Goal: Transaction & Acquisition: Purchase product/service

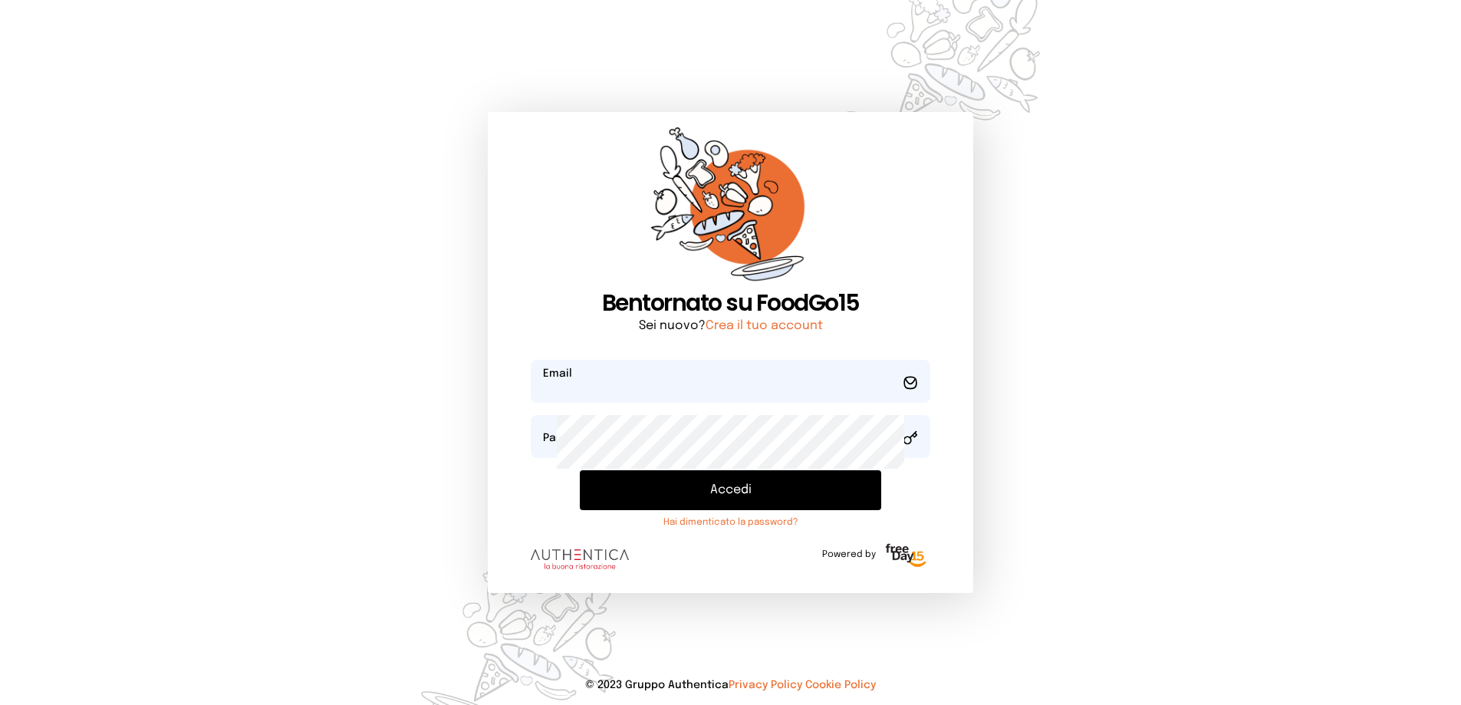
type input "**********"
click at [663, 510] on button "Accedi" at bounding box center [731, 490] width 302 height 40
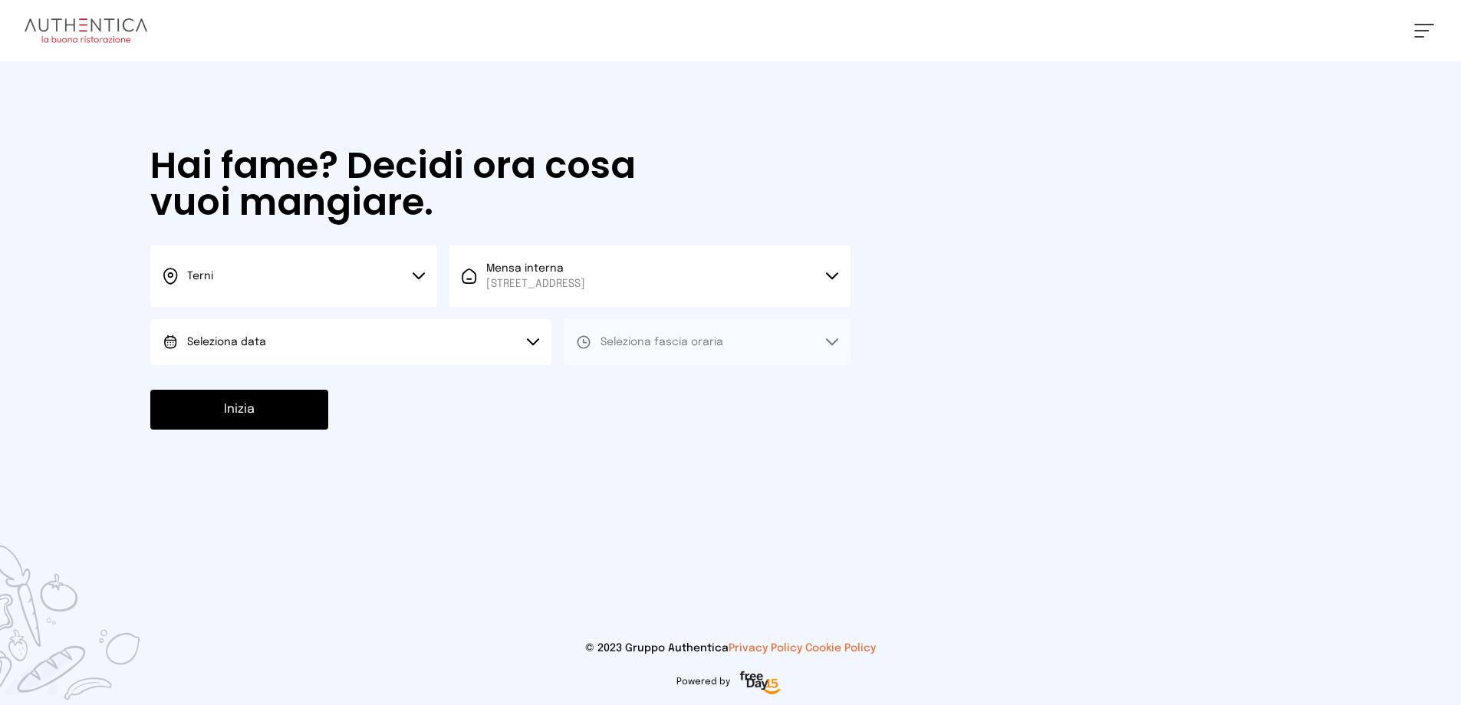
click at [348, 365] on button "Seleziona data" at bounding box center [350, 342] width 401 height 46
click at [262, 393] on span "[DATE], [DATE]" at bounding box center [224, 384] width 75 height 15
click at [691, 348] on span "Seleziona fascia oraria" at bounding box center [662, 342] width 123 height 11
click at [637, 393] on span "Pranzo" at bounding box center [619, 384] width 37 height 15
click at [317, 430] on button "Inizia" at bounding box center [239, 410] width 178 height 40
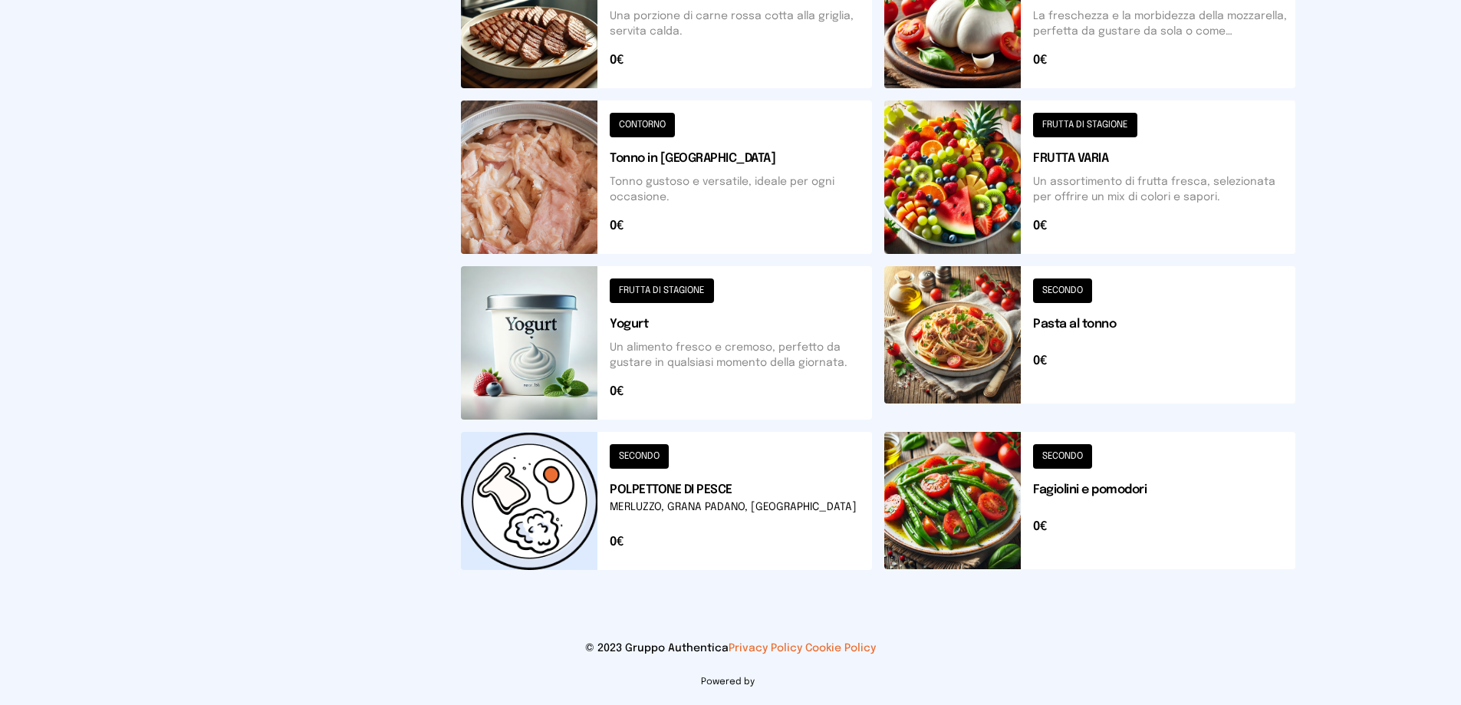
scroll to position [844, 0]
click at [1091, 272] on button at bounding box center [1089, 342] width 411 height 153
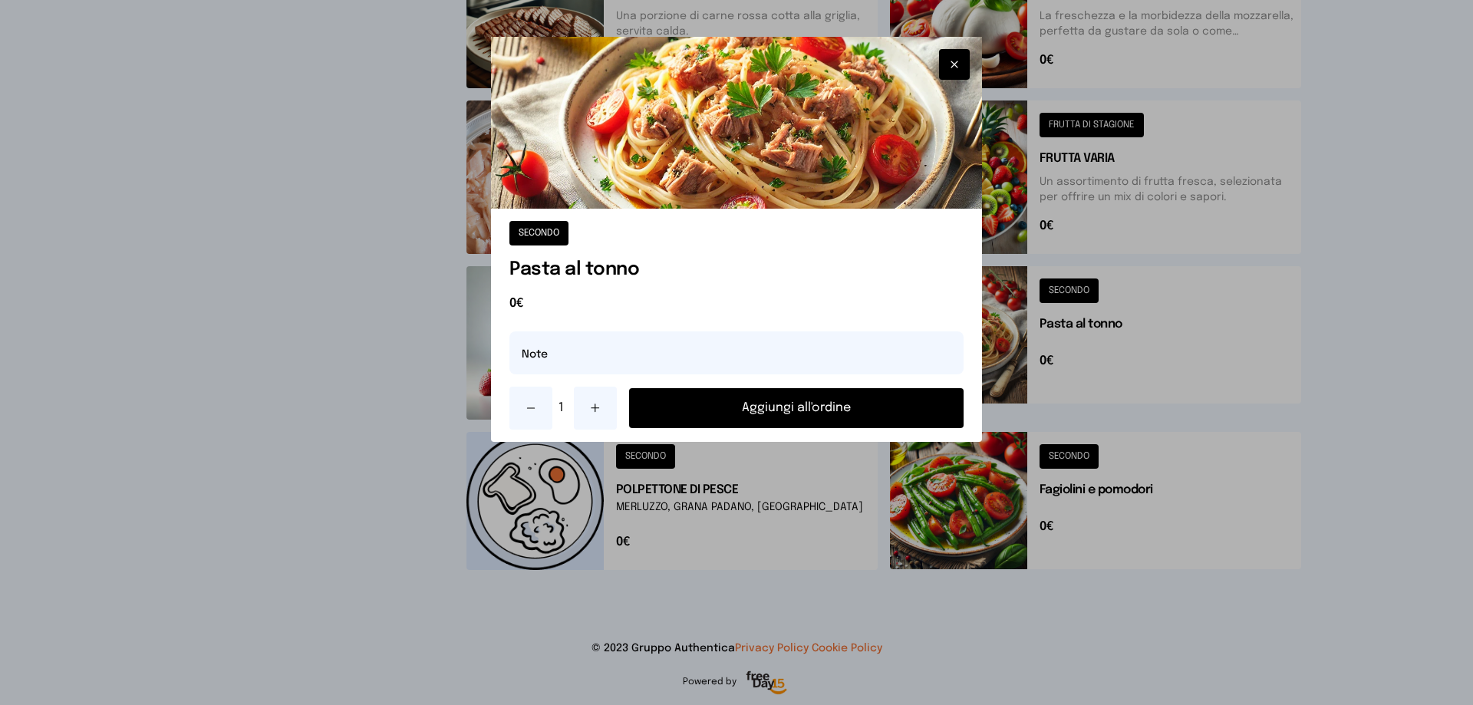
click at [829, 428] on button "Aggiungi all'ordine" at bounding box center [796, 408] width 334 height 40
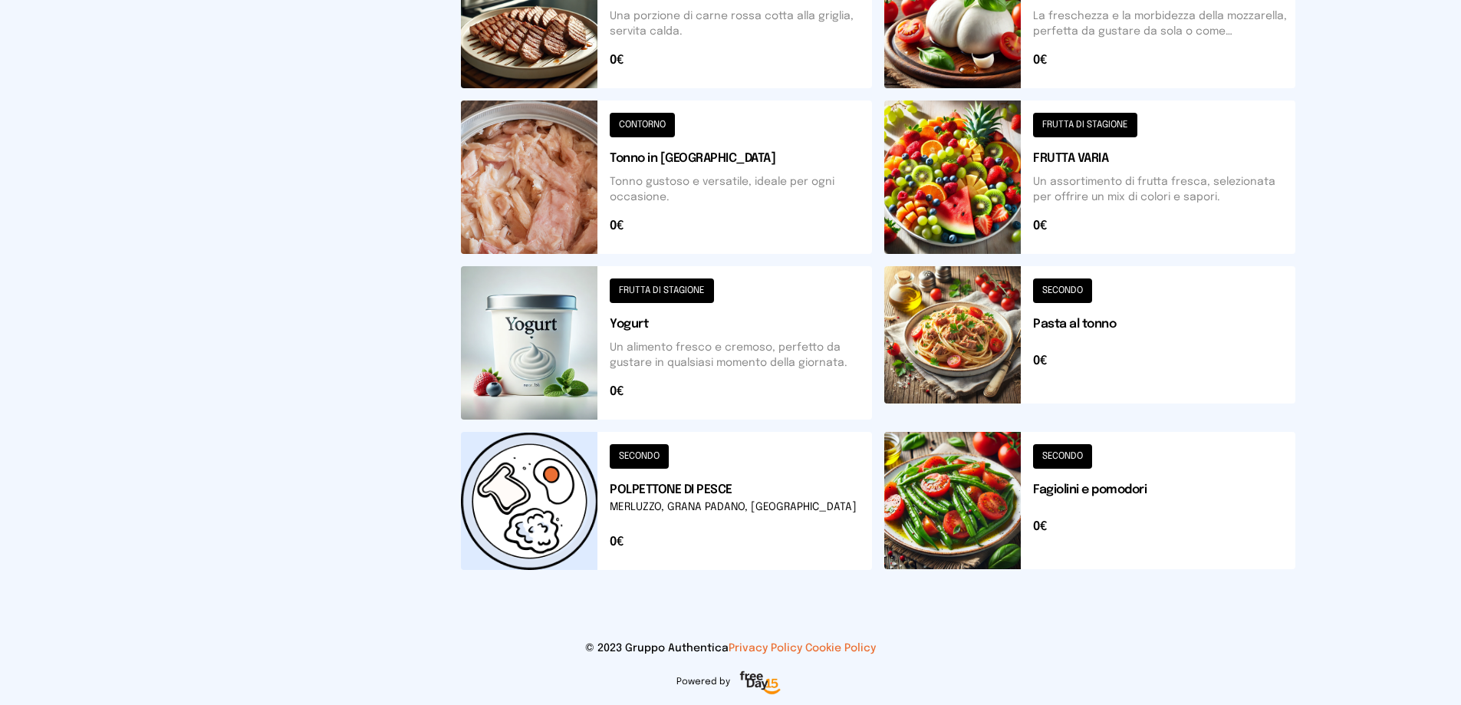
click at [1138, 452] on button at bounding box center [1089, 501] width 411 height 138
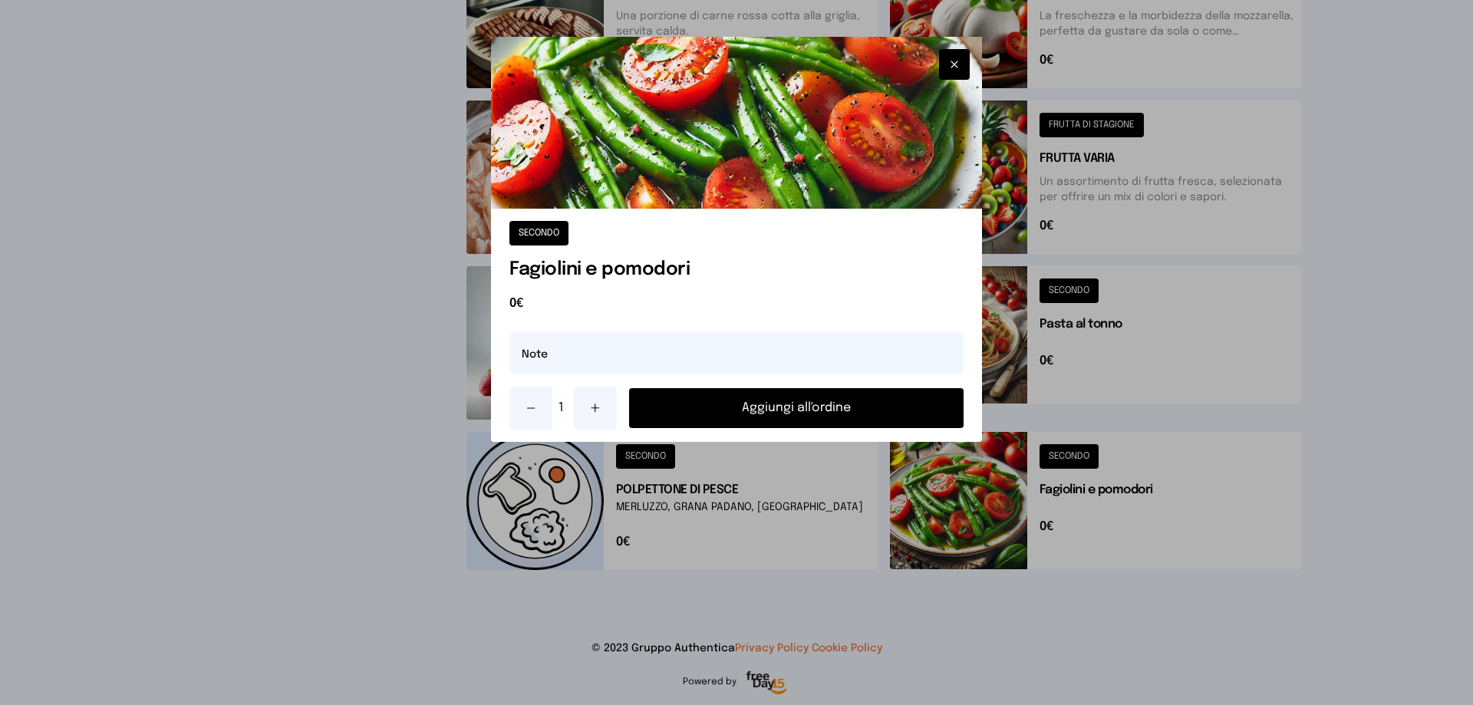
click at [853, 428] on button "Aggiungi all'ordine" at bounding box center [796, 408] width 334 height 40
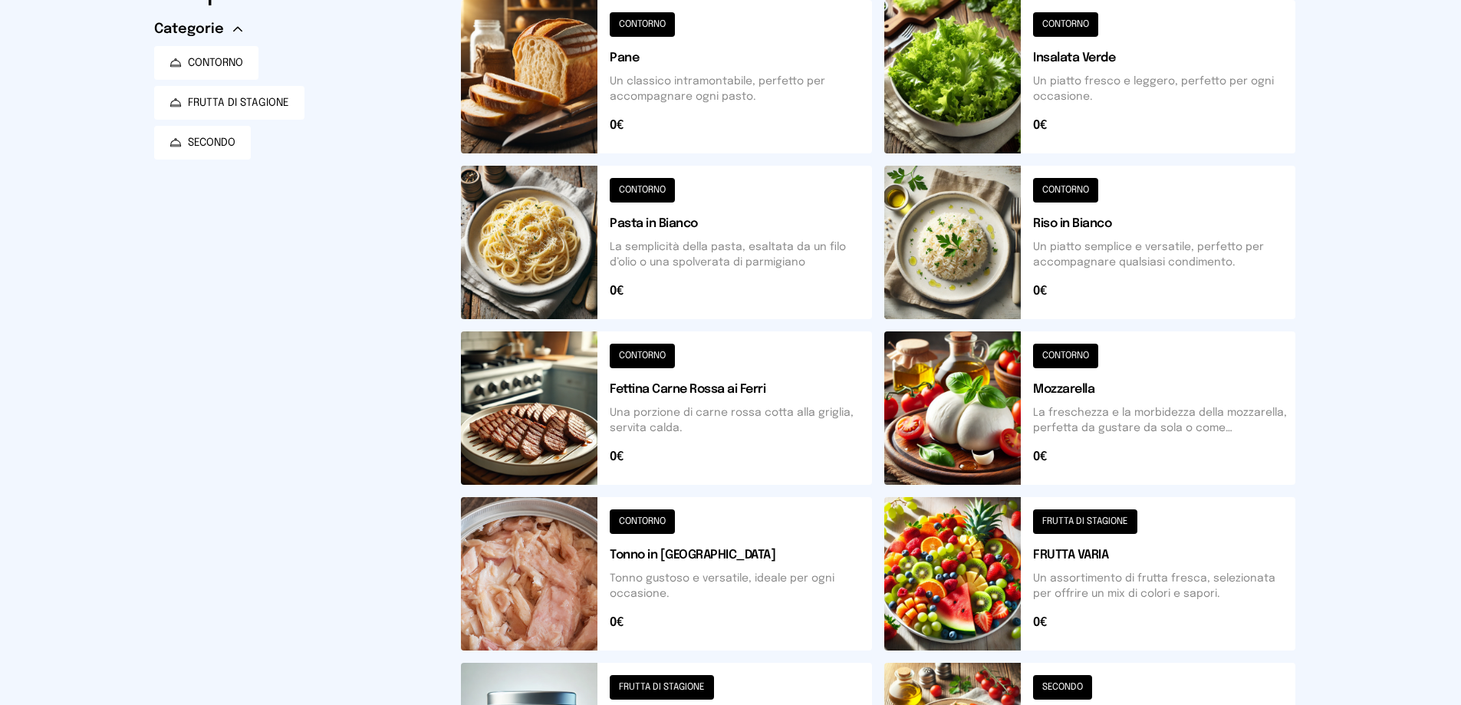
scroll to position [0, 0]
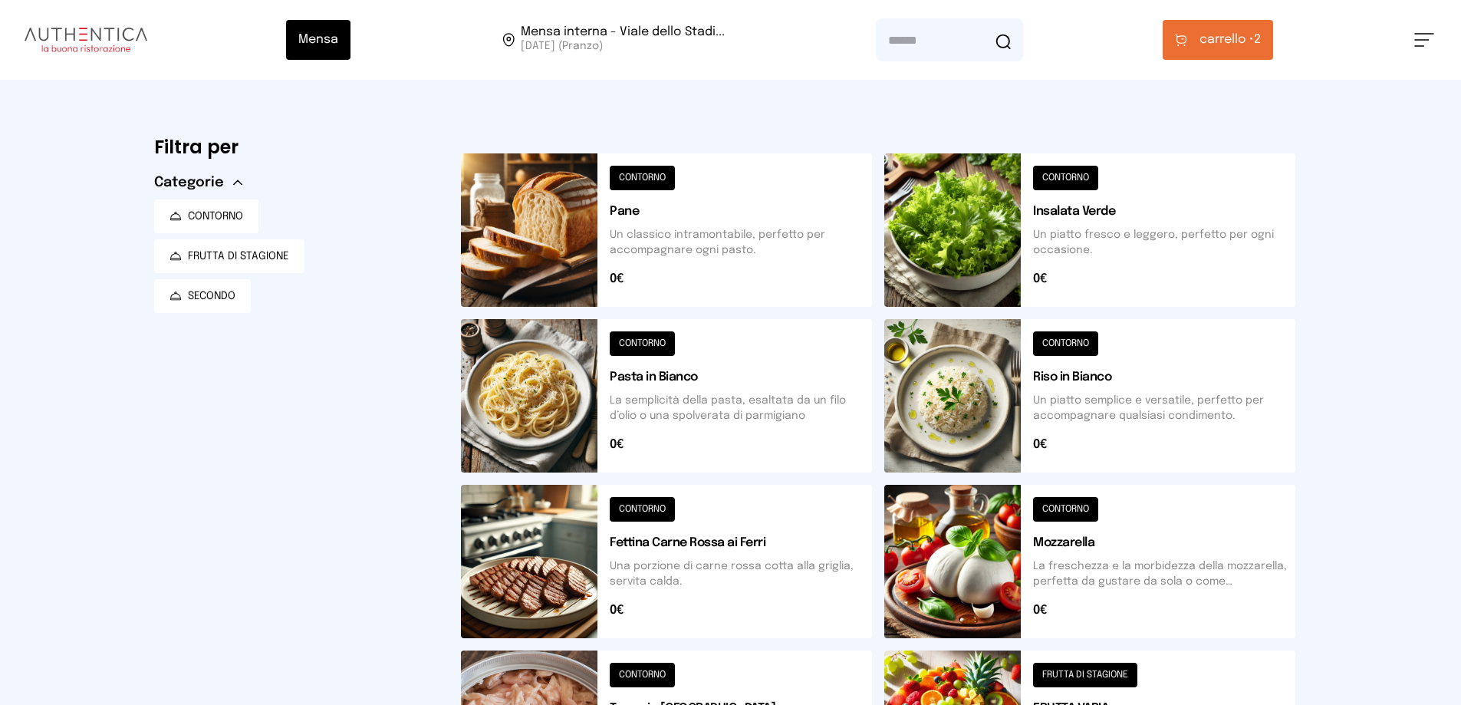
click at [1250, 48] on span "carrello •" at bounding box center [1227, 40] width 54 height 18
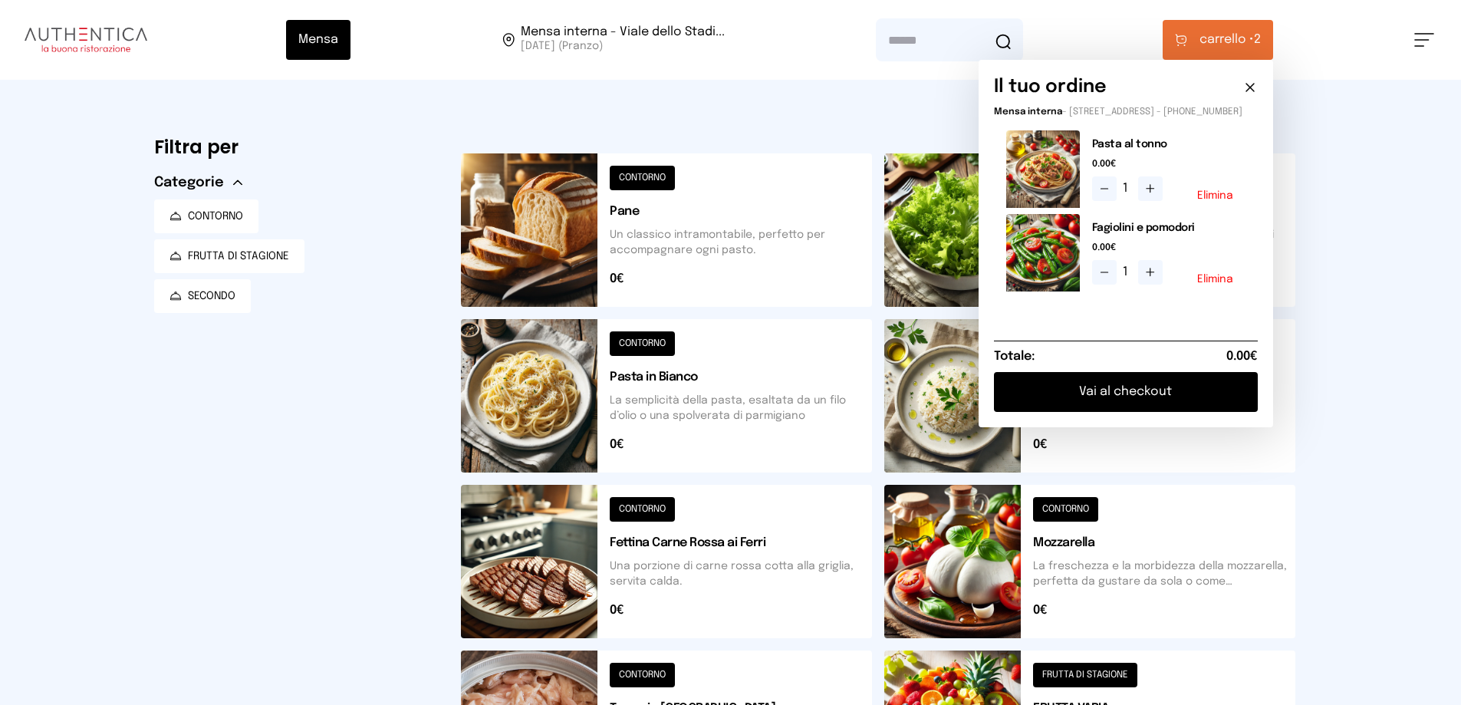
click at [1119, 412] on button "Vai al checkout" at bounding box center [1126, 392] width 264 height 40
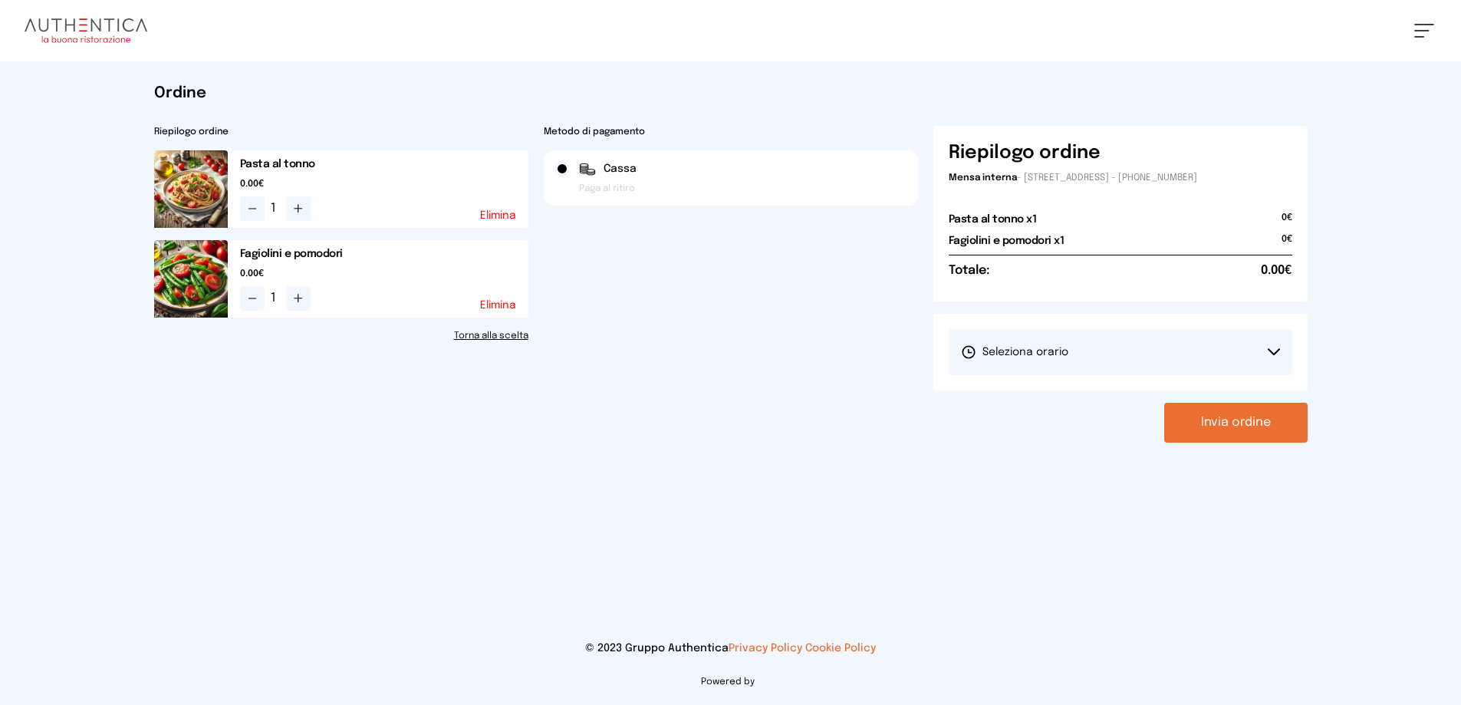
click at [1150, 375] on button "Seleziona orario" at bounding box center [1121, 352] width 344 height 46
click at [1048, 403] on span "1° Turno (13:00 - 15:00)" at bounding box center [1019, 394] width 116 height 15
click at [1185, 443] on button "Invia ordine" at bounding box center [1235, 423] width 143 height 40
